Goal: Navigation & Orientation: Understand site structure

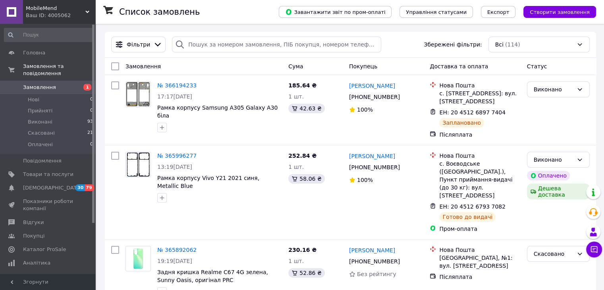
click at [259, 17] on div "Список замовлень" at bounding box center [191, 12] width 144 height 24
click at [47, 194] on link "Показники роботи компанії" at bounding box center [49, 204] width 98 height 21
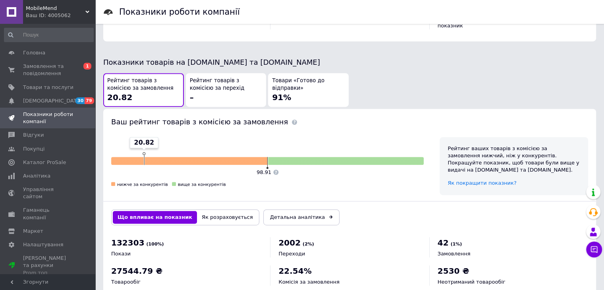
scroll to position [412, 0]
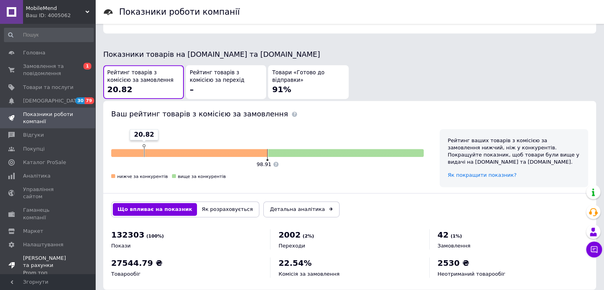
click at [47, 254] on span "[PERSON_NAME] та рахунки Prom топ" at bounding box center [48, 265] width 50 height 22
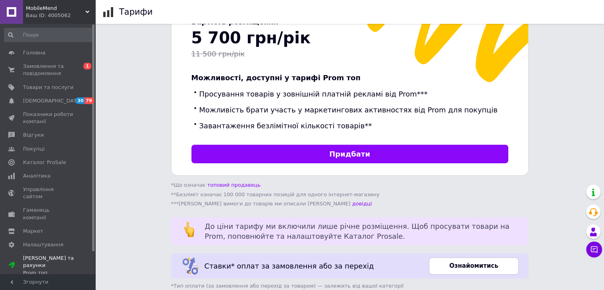
scroll to position [276, 0]
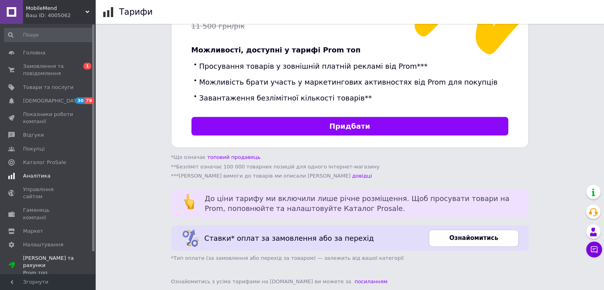
click at [40, 177] on span "Аналітика" at bounding box center [36, 175] width 27 height 7
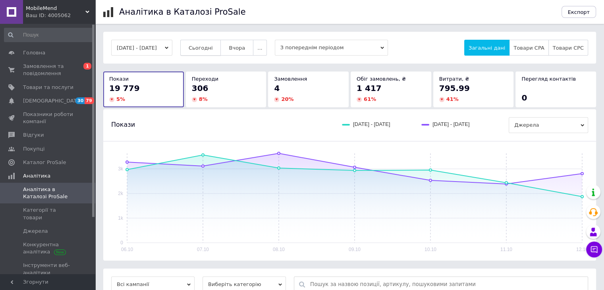
click at [210, 50] on span "Сьогодні" at bounding box center [201, 48] width 24 height 6
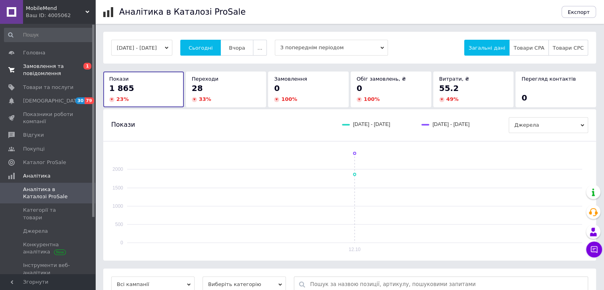
click at [44, 76] on span "Замовлення та повідомлення" at bounding box center [48, 70] width 50 height 14
